Goal: Task Accomplishment & Management: Use online tool/utility

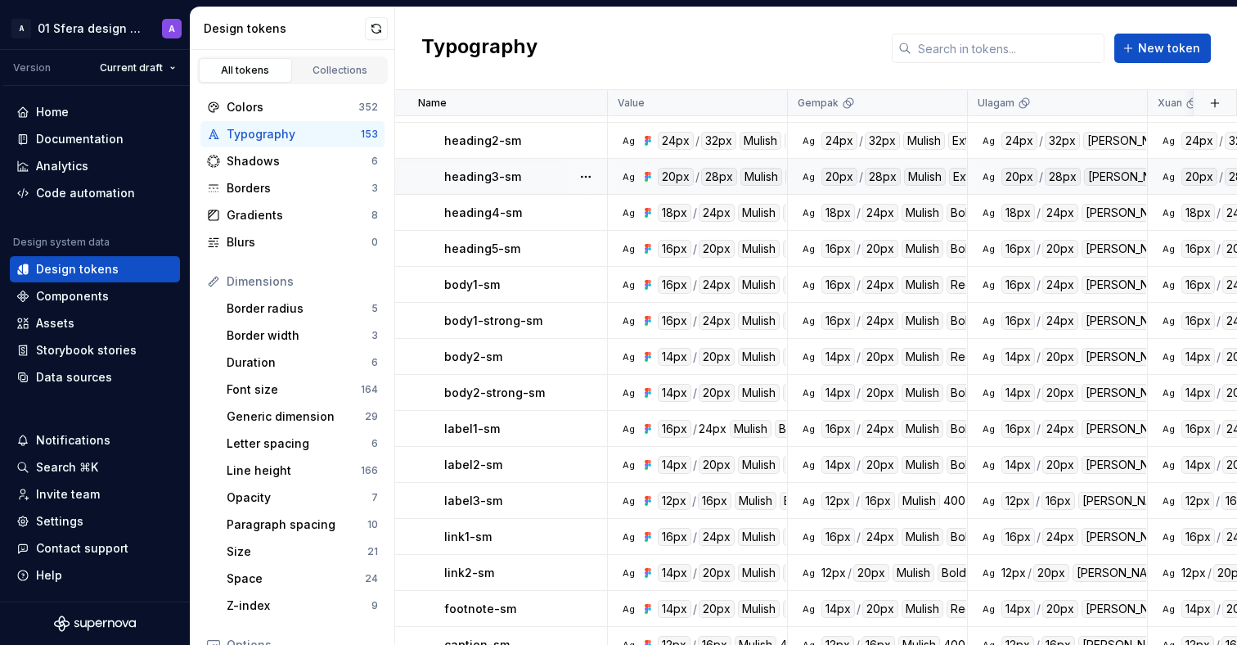
scroll to position [163, 0]
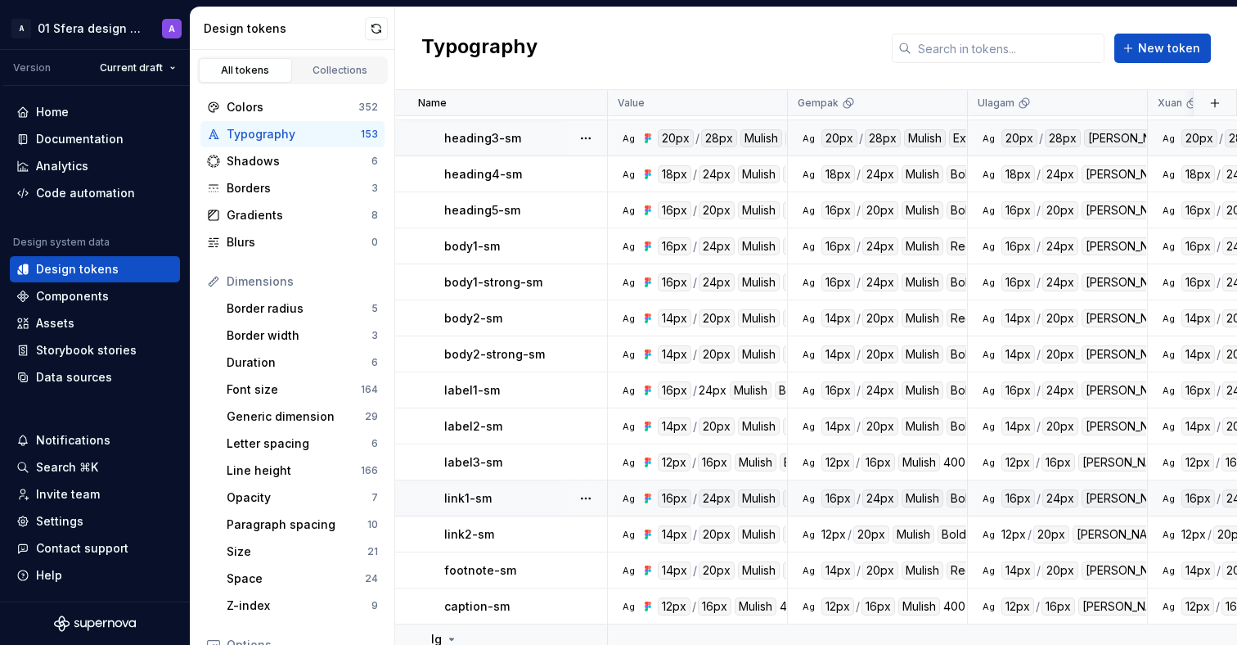
click at [776, 483] on td "Ag 16px / 24px Mulish Bold" at bounding box center [698, 498] width 180 height 36
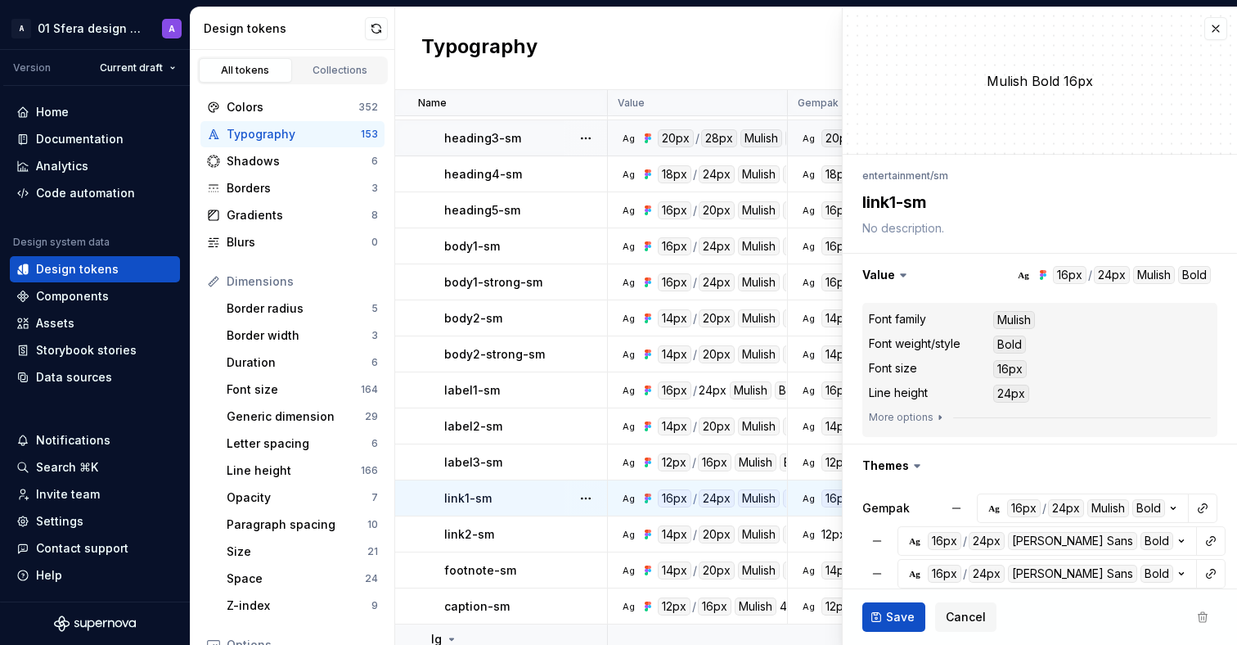
type textarea "*"
